Goal: Information Seeking & Learning: Learn about a topic

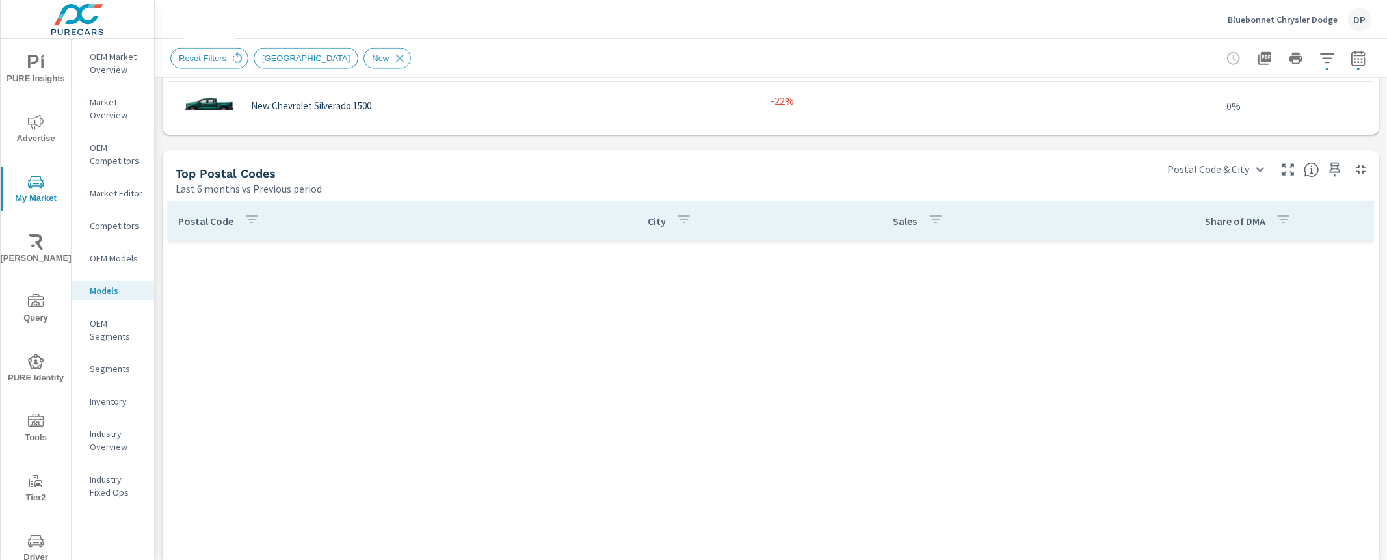
scroll to position [780, 0]
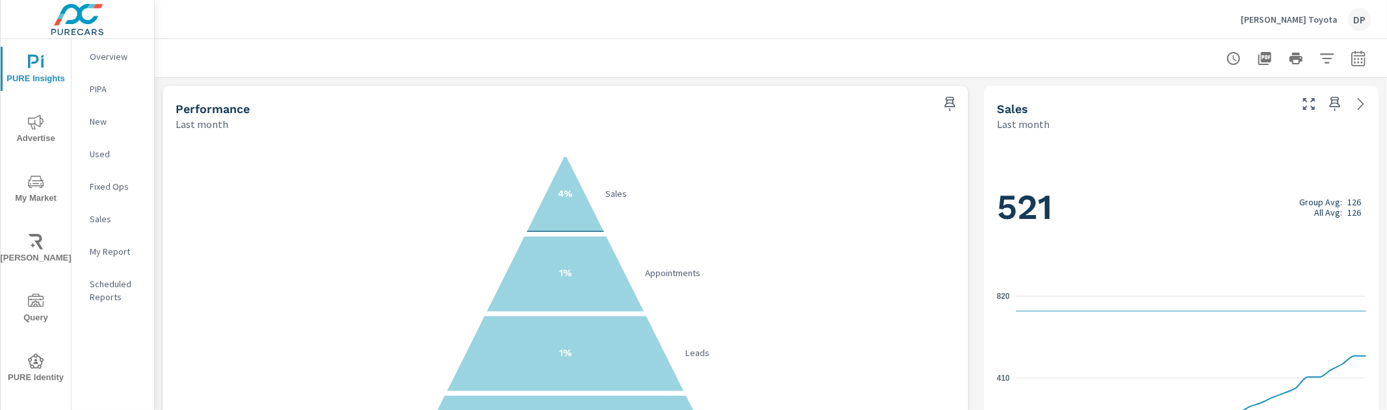
click at [680, 248] on icon "4% Sales 1% Appointments 1% Leads 68% Website Visits" at bounding box center [566, 314] width 780 height 319
click at [1369, 53] on button "button" at bounding box center [1358, 59] width 26 height 26
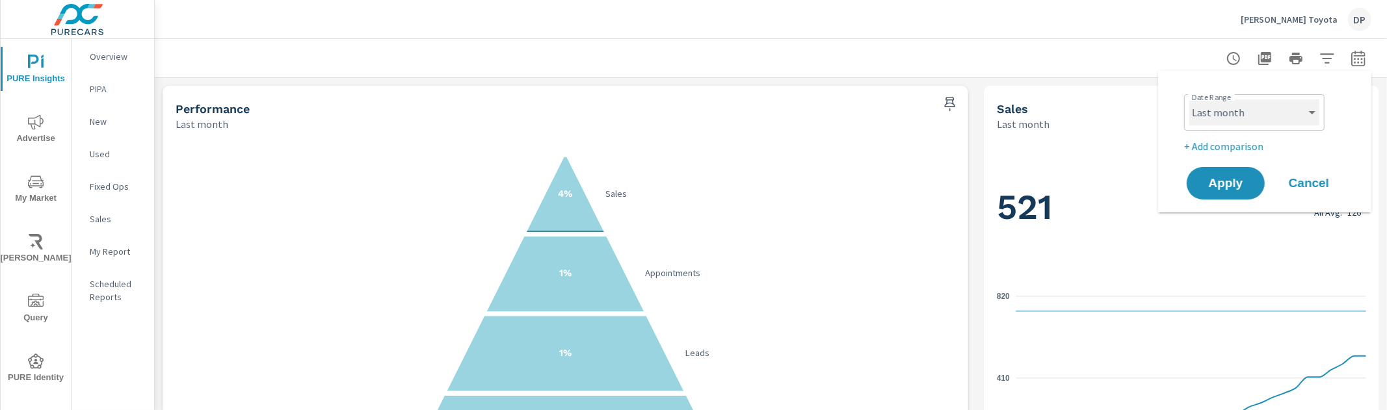
click at [1284, 114] on select "Custom Yesterday Last week Last 7 days Last 14 days Last 30 days Last 45 days L…" at bounding box center [1254, 112] width 130 height 26
select select "Month to date"
click at [1235, 185] on span "Apply" at bounding box center [1225, 183] width 53 height 12
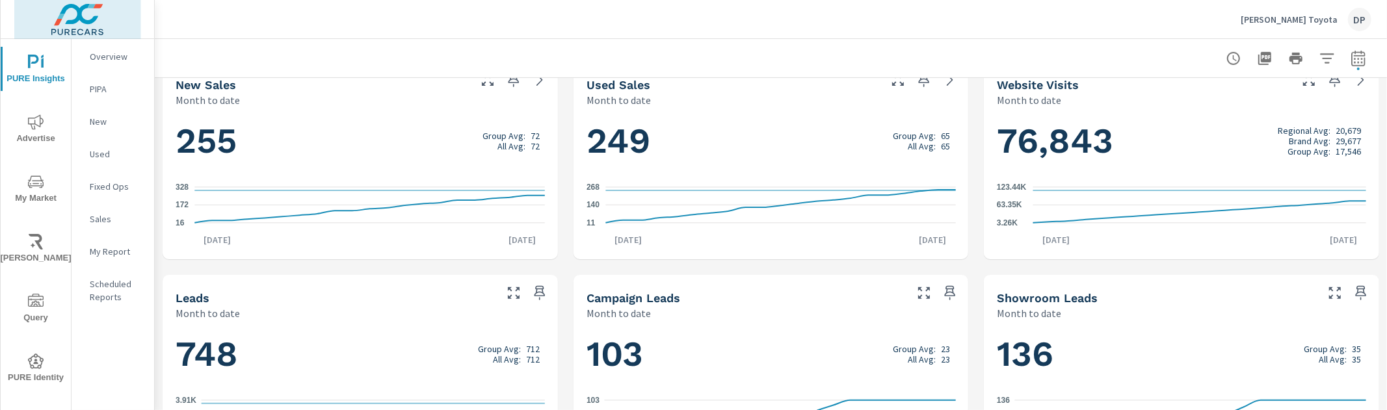
scroll to position [947, 0]
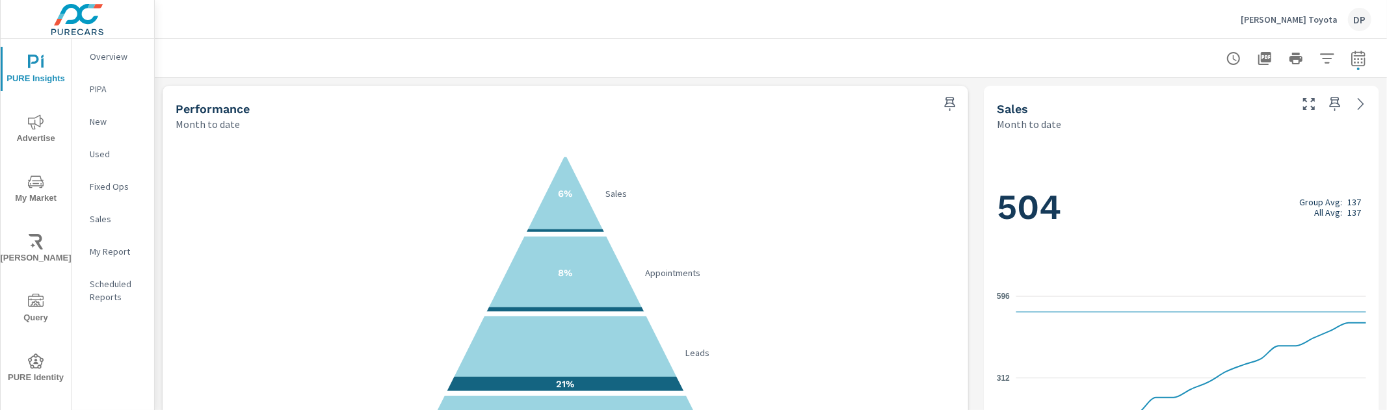
click at [366, 186] on icon "6% Sales 8% Appointments 21% Leads 68% Website Visits" at bounding box center [566, 314] width 780 height 319
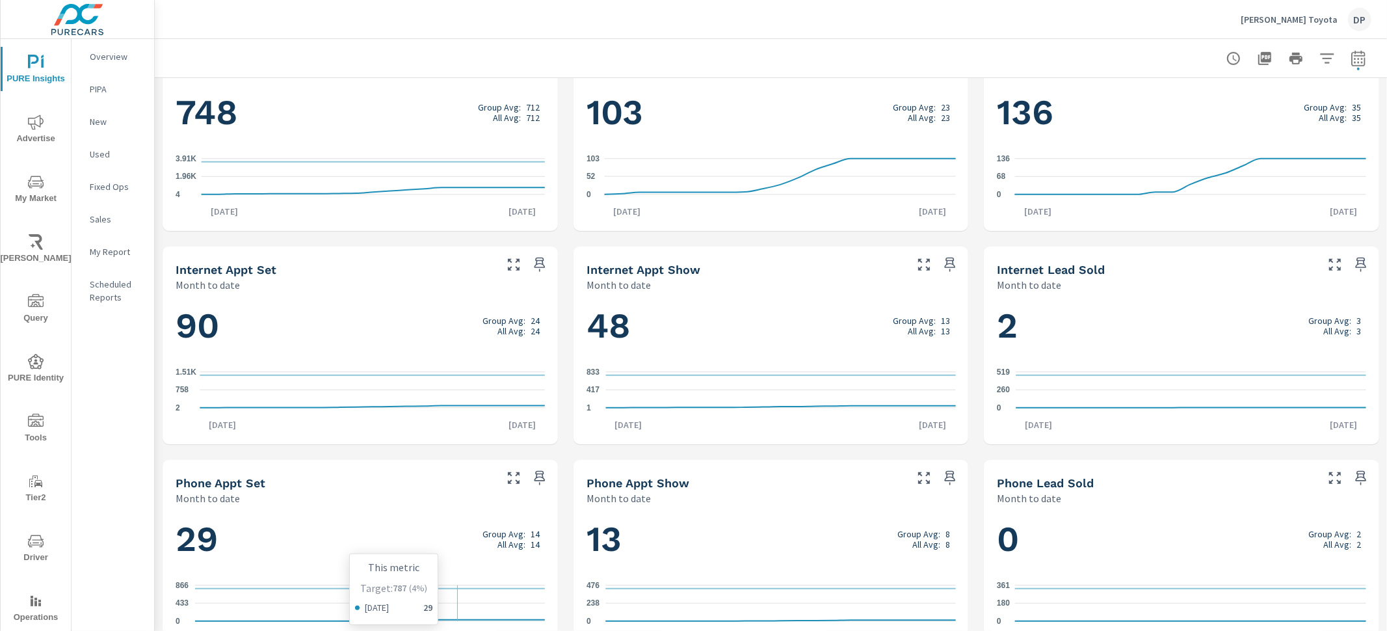
scroll to position [726, 0]
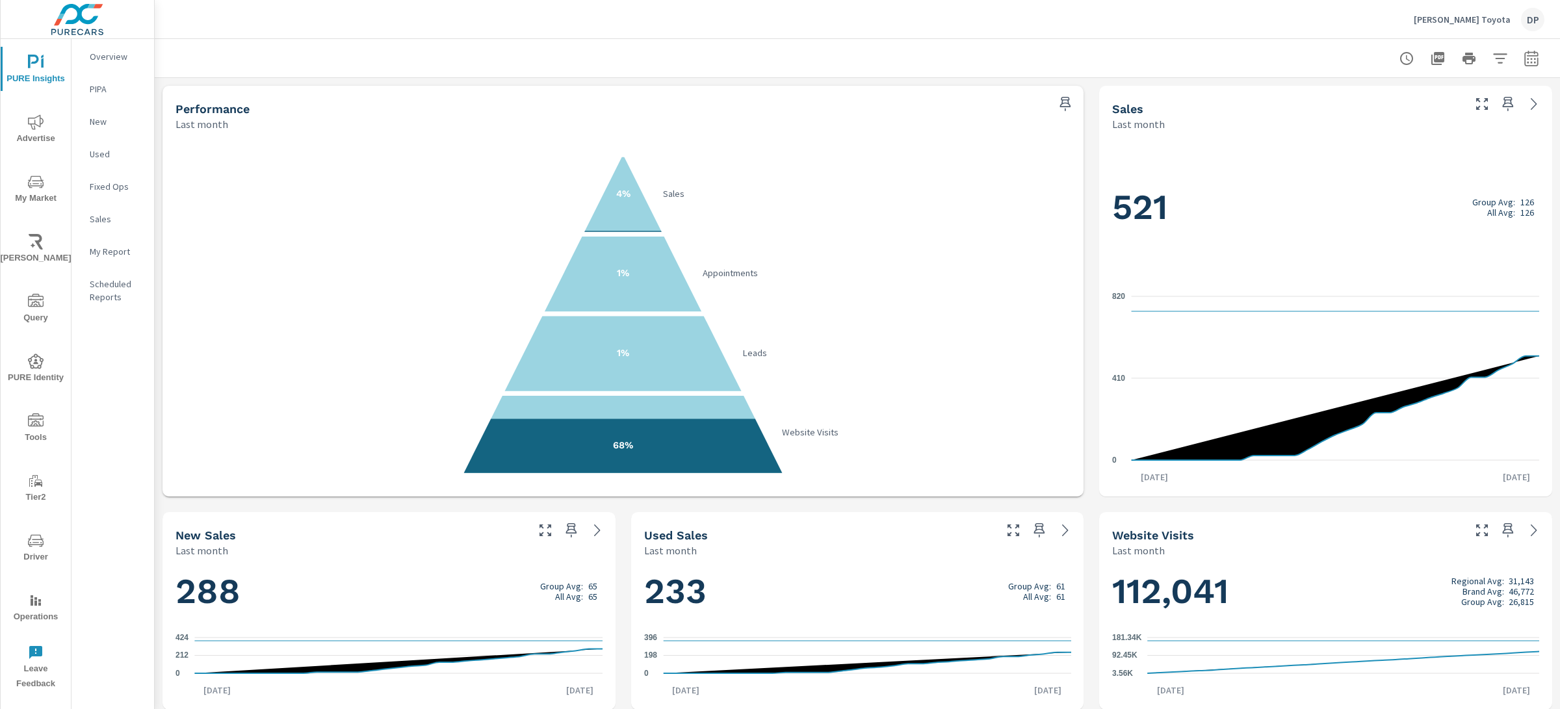
click at [1525, 59] on icon "button" at bounding box center [1532, 58] width 14 height 16
click at [1466, 112] on select "Custom Yesterday Last week Last 7 days Last 14 days Last 30 days Last 45 days L…" at bounding box center [1428, 112] width 130 height 26
select select "Month to date"
click at [1404, 187] on span "Apply" at bounding box center [1398, 183] width 53 height 12
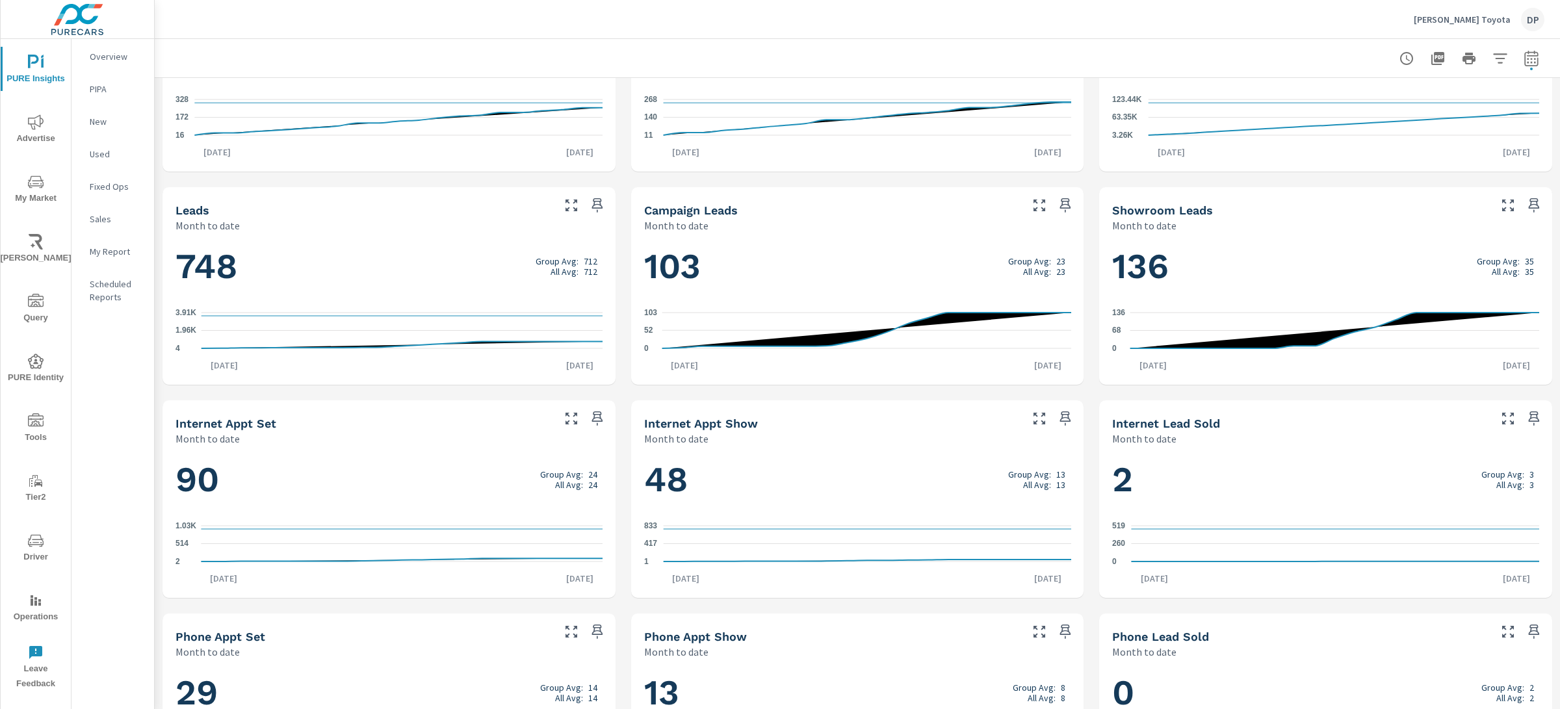
scroll to position [648, 0]
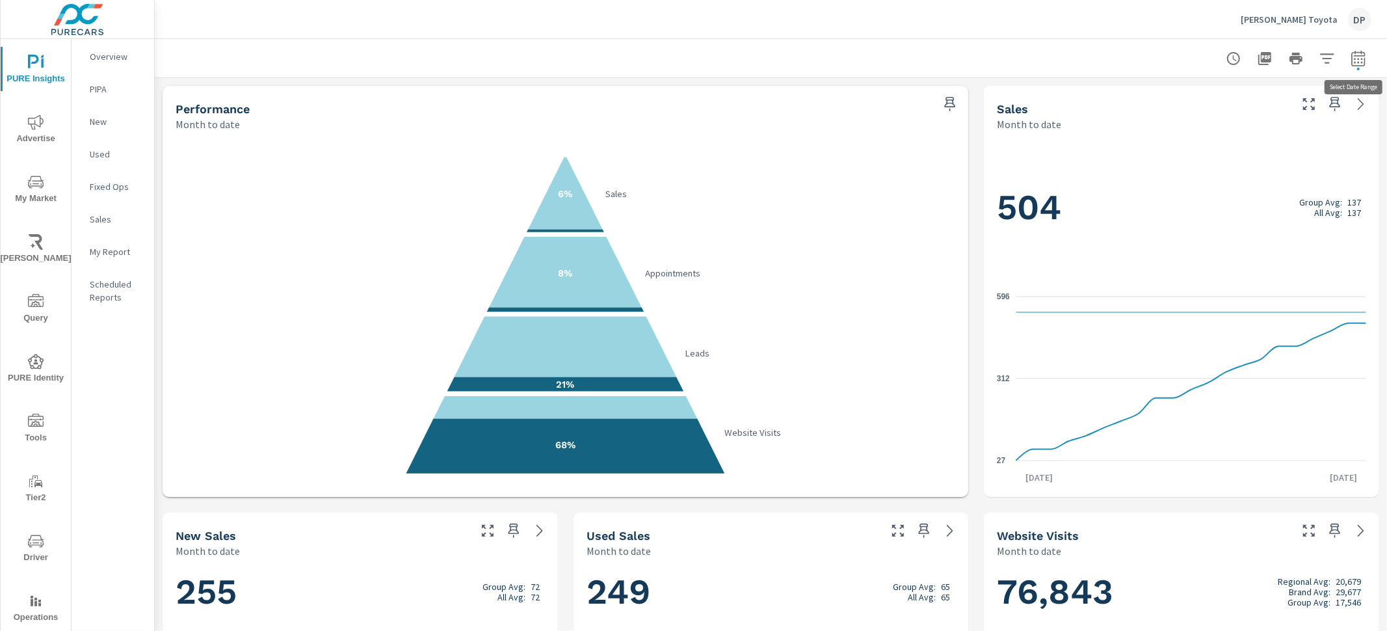
click at [1362, 49] on button "button" at bounding box center [1358, 59] width 26 height 26
select select "Month to date"
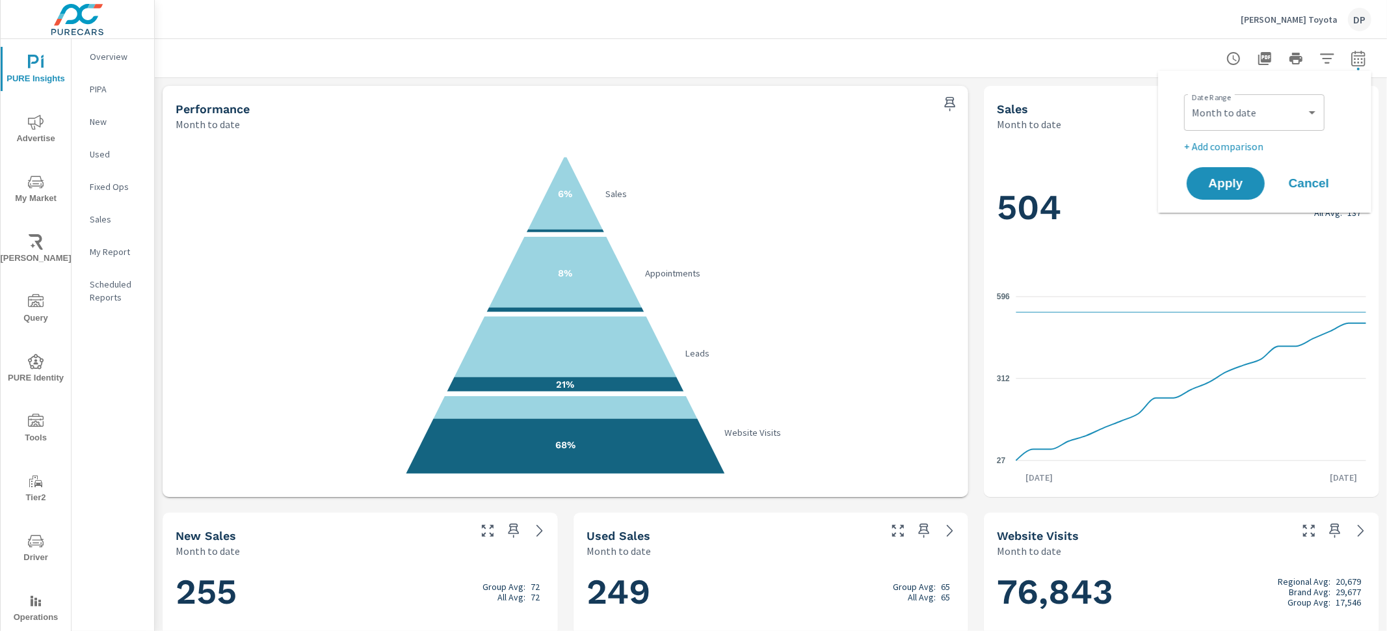
click at [1056, 54] on div at bounding box center [770, 58] width 1201 height 38
click at [47, 201] on span "My Market" at bounding box center [36, 190] width 62 height 32
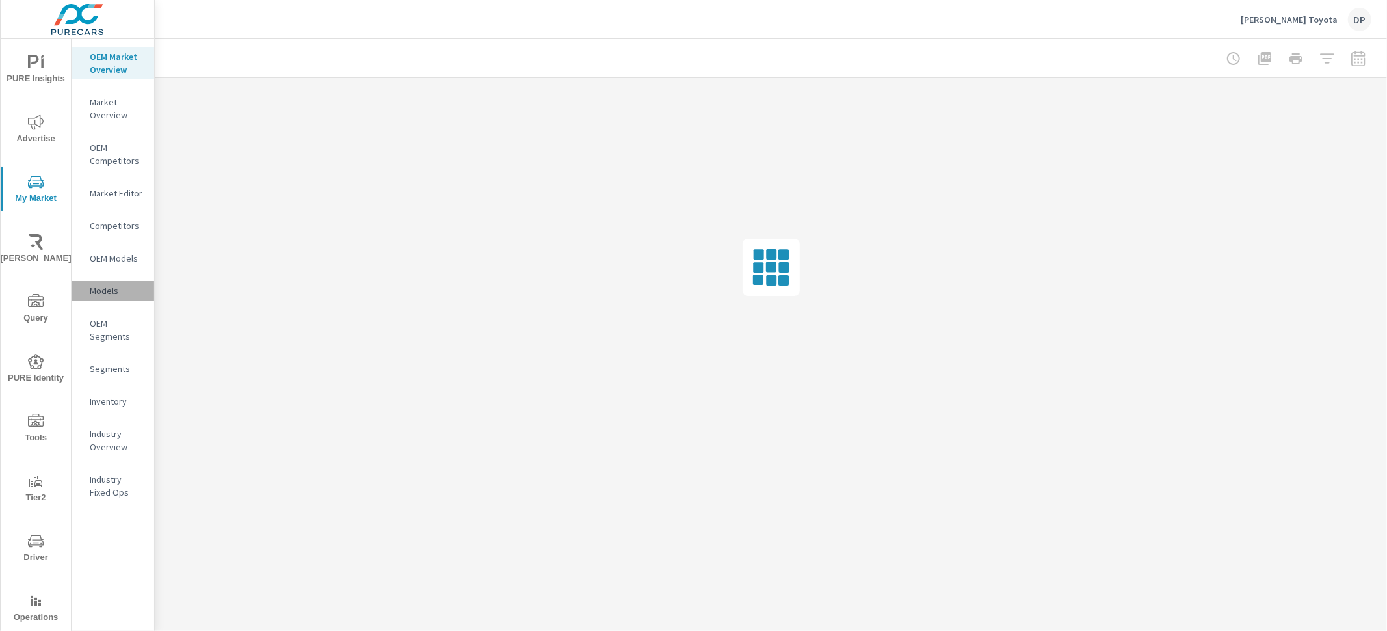
click at [114, 288] on p "Models" at bounding box center [117, 290] width 54 height 13
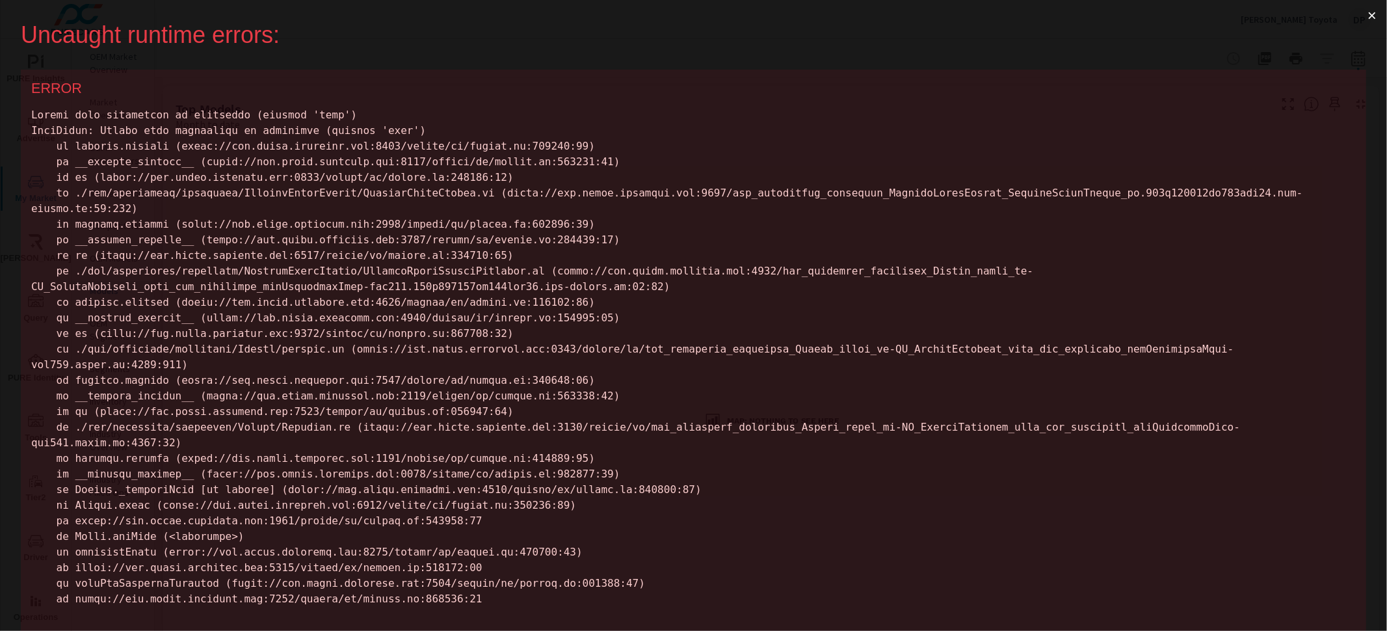
click at [1363, 10] on button "×" at bounding box center [1372, 15] width 30 height 31
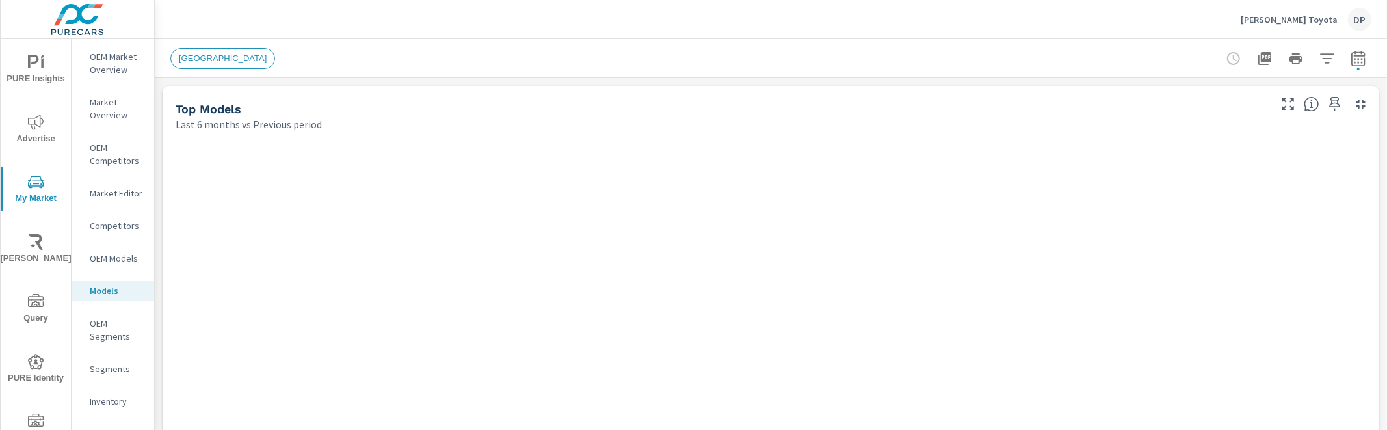
scroll to position [363, 0]
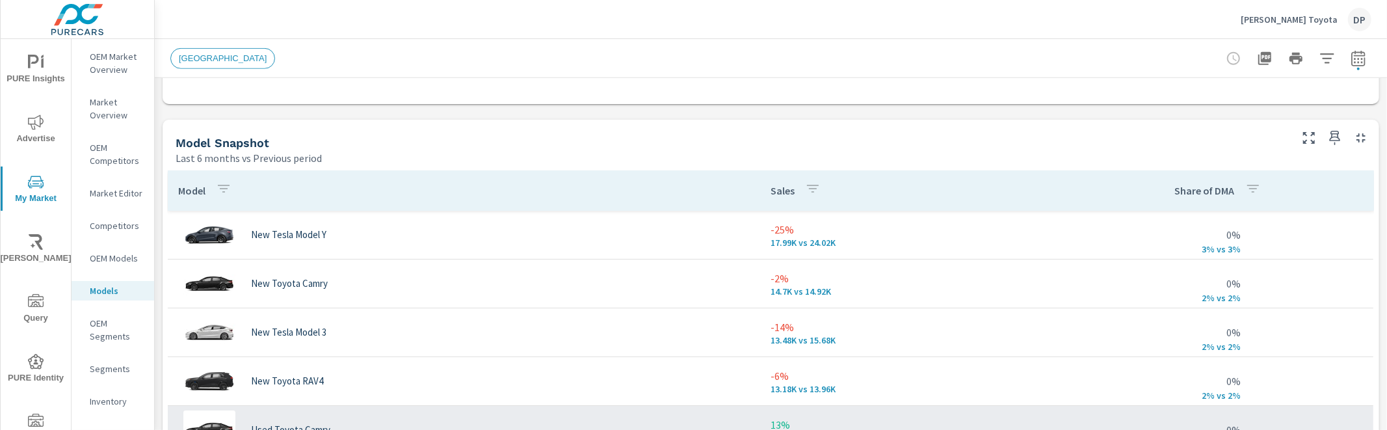
scroll to position [751, 0]
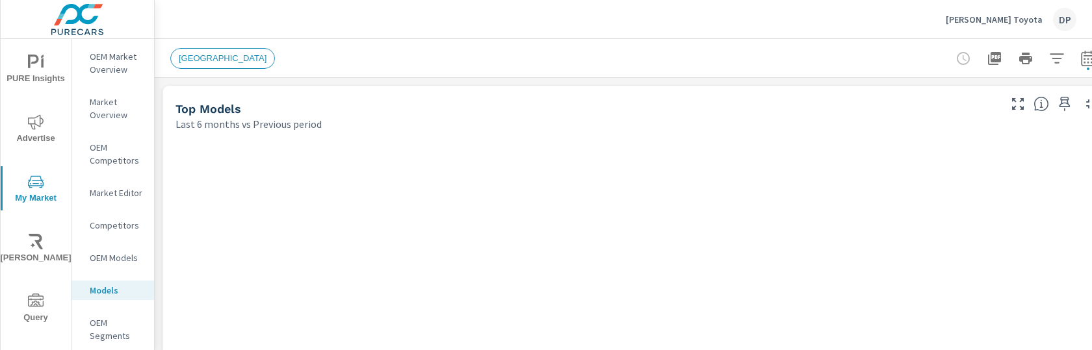
scroll to position [297, 0]
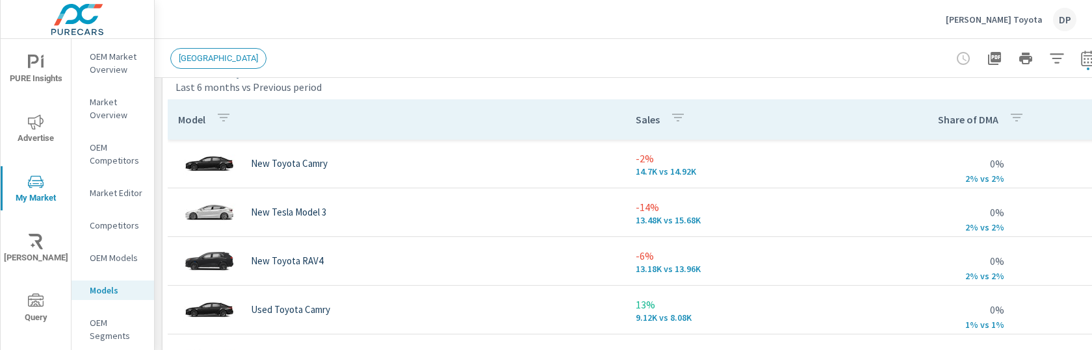
scroll to position [869, 0]
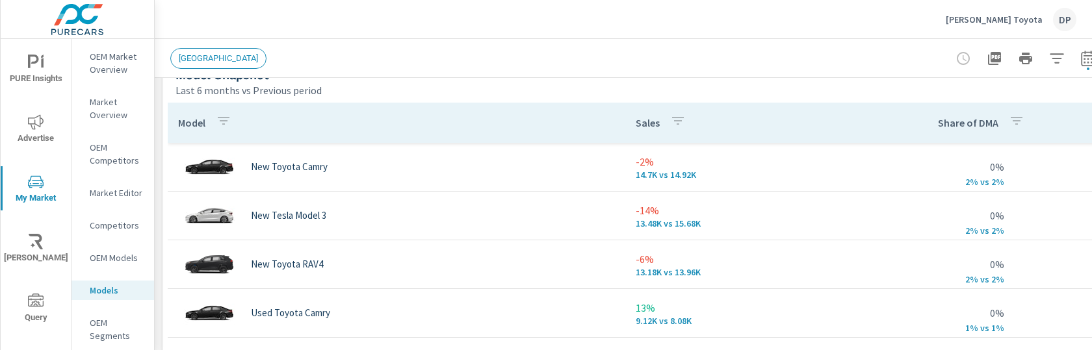
click at [682, 24] on div "Sterling McCall Toyota DP" at bounding box center [623, 19] width 906 height 38
